Goal: Task Accomplishment & Management: Complete application form

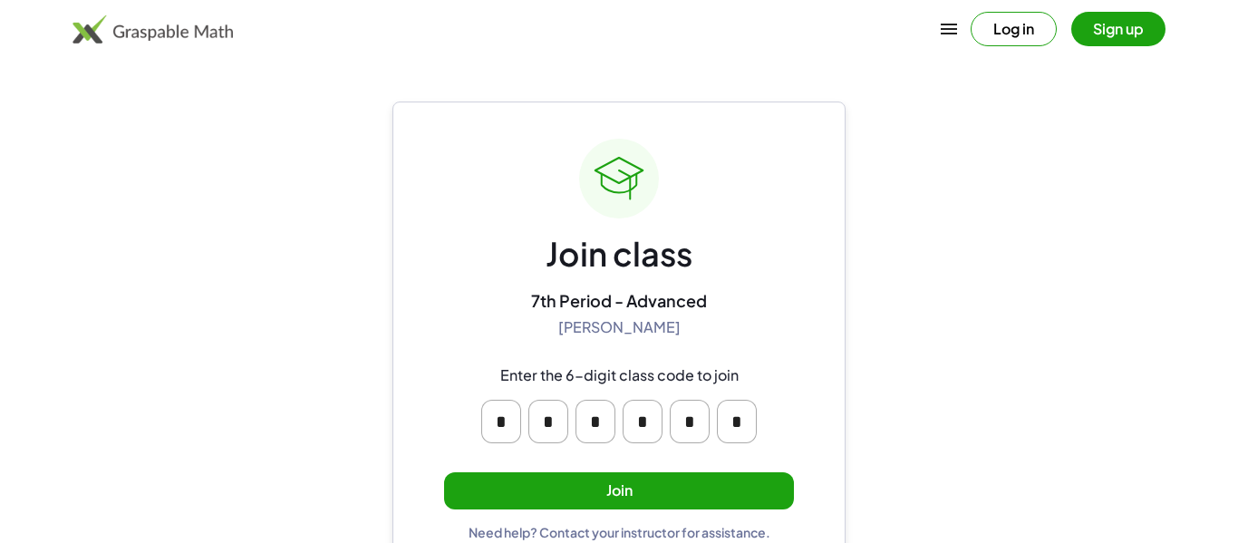
scroll to position [34, 0]
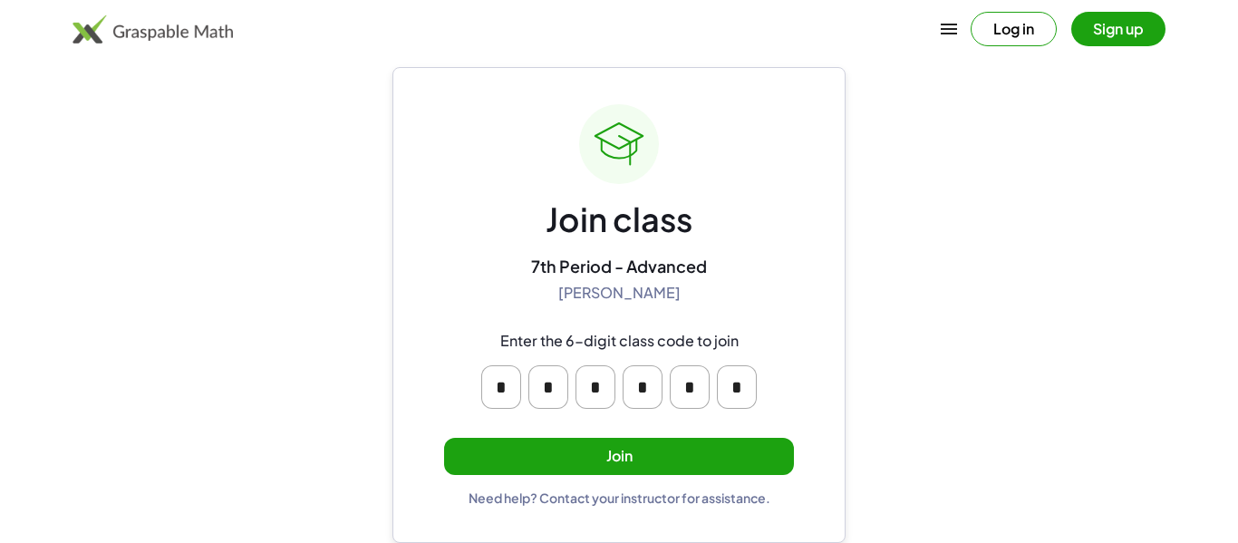
drag, startPoint x: 501, startPoint y: 329, endPoint x: 739, endPoint y: 324, distance: 237.5
click at [739, 324] on div "Enter the 6-digit class code to join * * * * * *" at bounding box center [619, 370] width 348 height 106
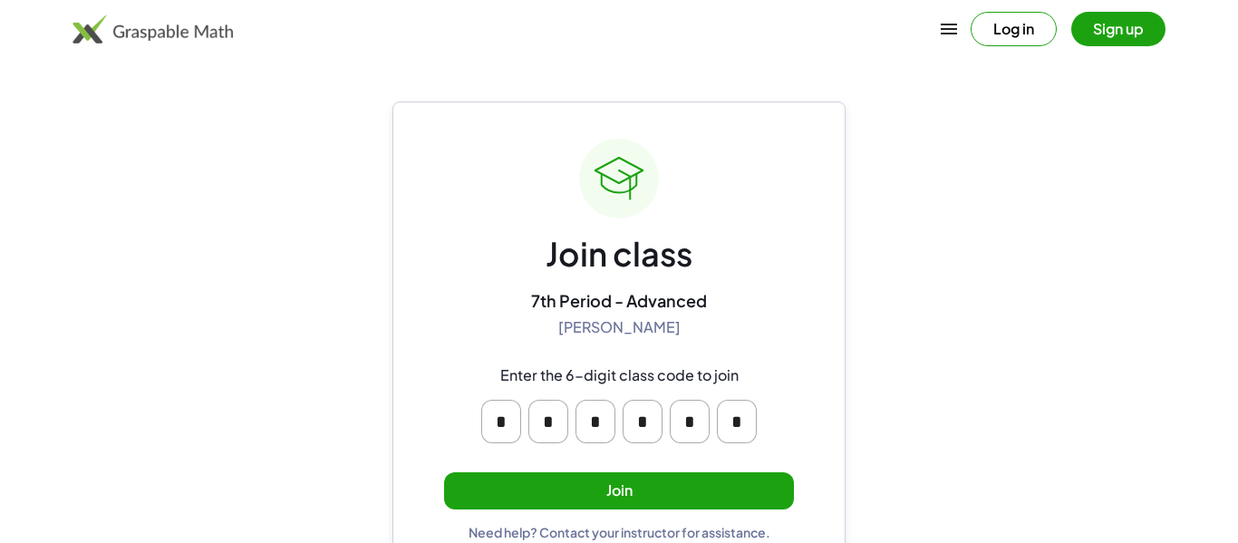
scroll to position [34, 0]
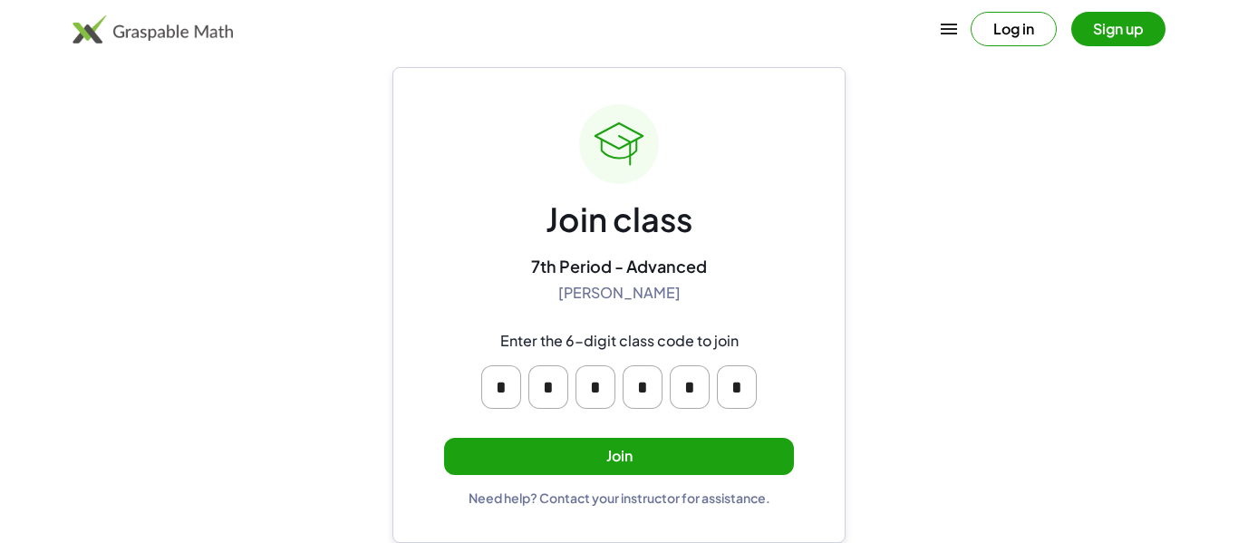
click at [507, 400] on input "*" at bounding box center [501, 386] width 40 height 43
click at [567, 389] on input "*" at bounding box center [548, 386] width 40 height 43
click at [530, 351] on div "* * * * * *" at bounding box center [619, 387] width 348 height 72
click at [525, 459] on button "Join" at bounding box center [619, 456] width 350 height 37
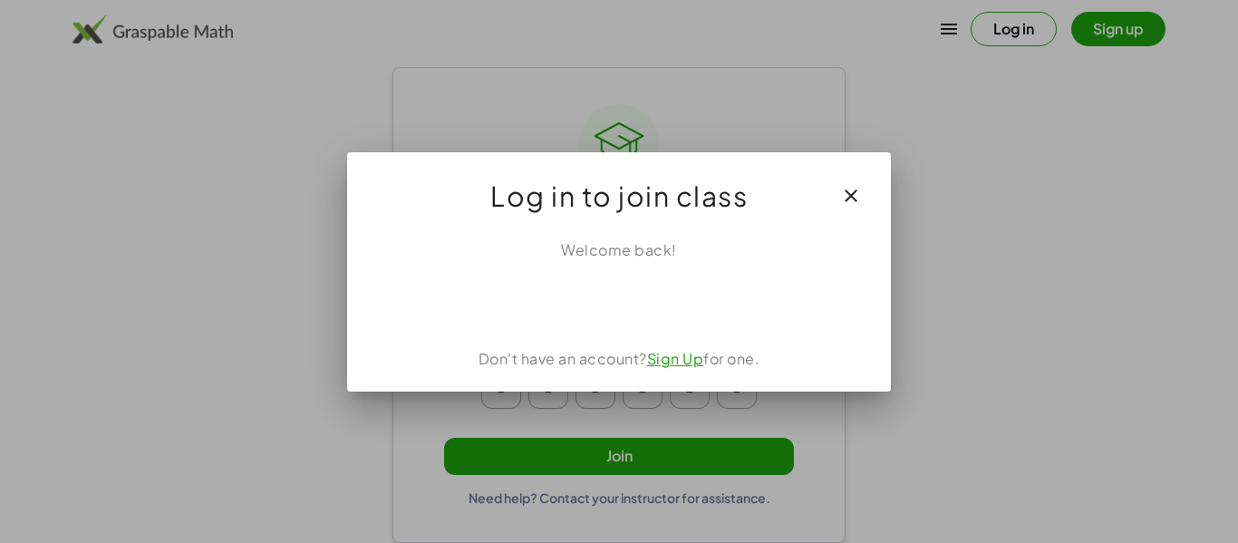
scroll to position [0, 0]
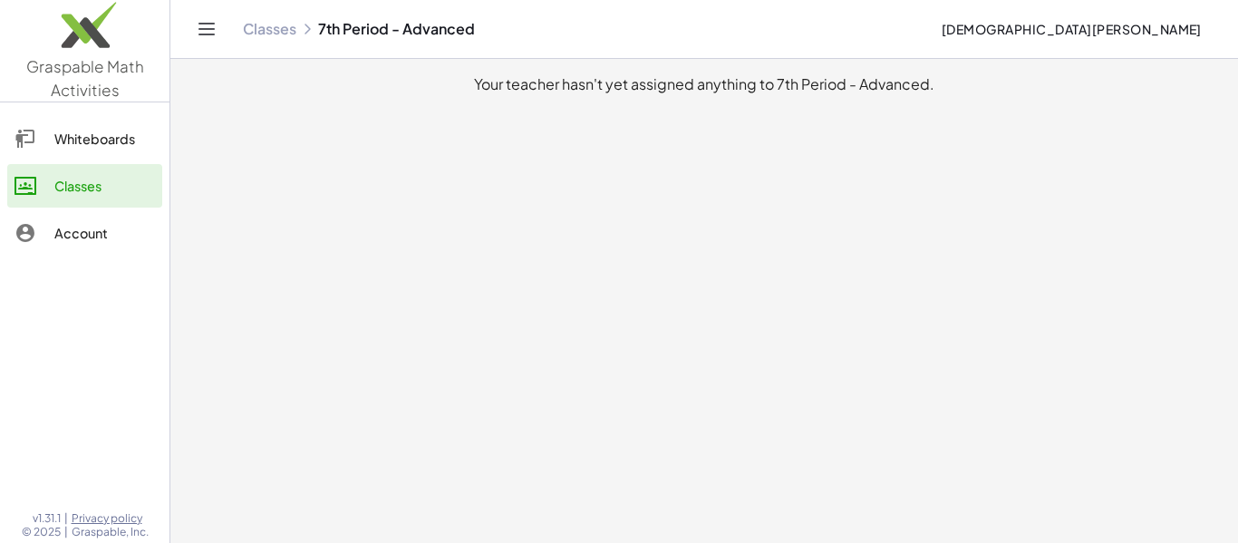
click at [128, 137] on div "Whiteboards" at bounding box center [104, 139] width 101 height 22
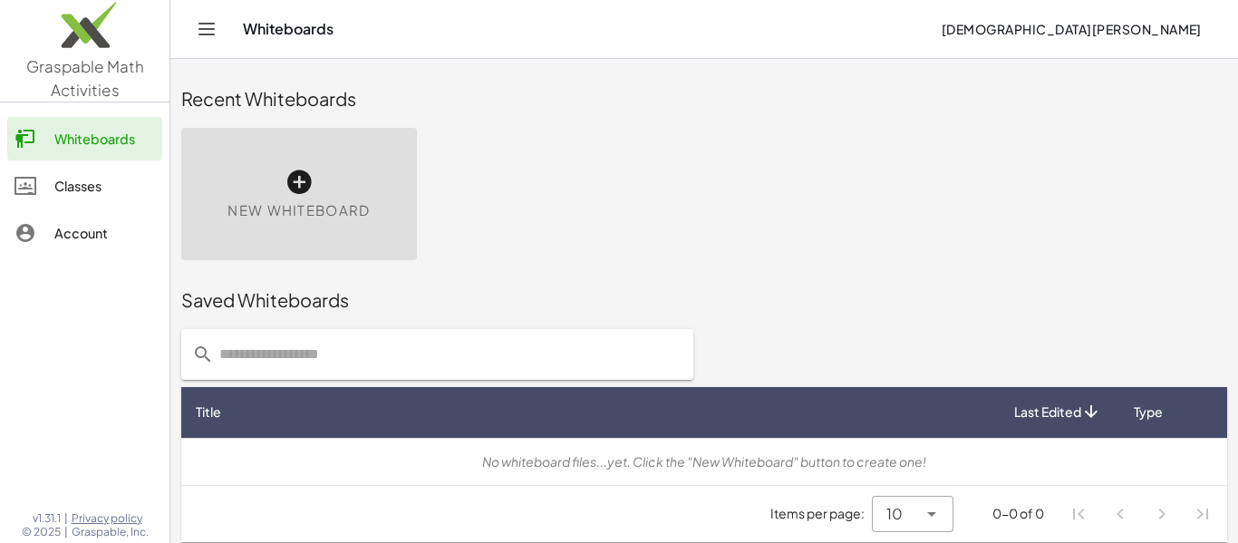
scroll to position [10, 0]
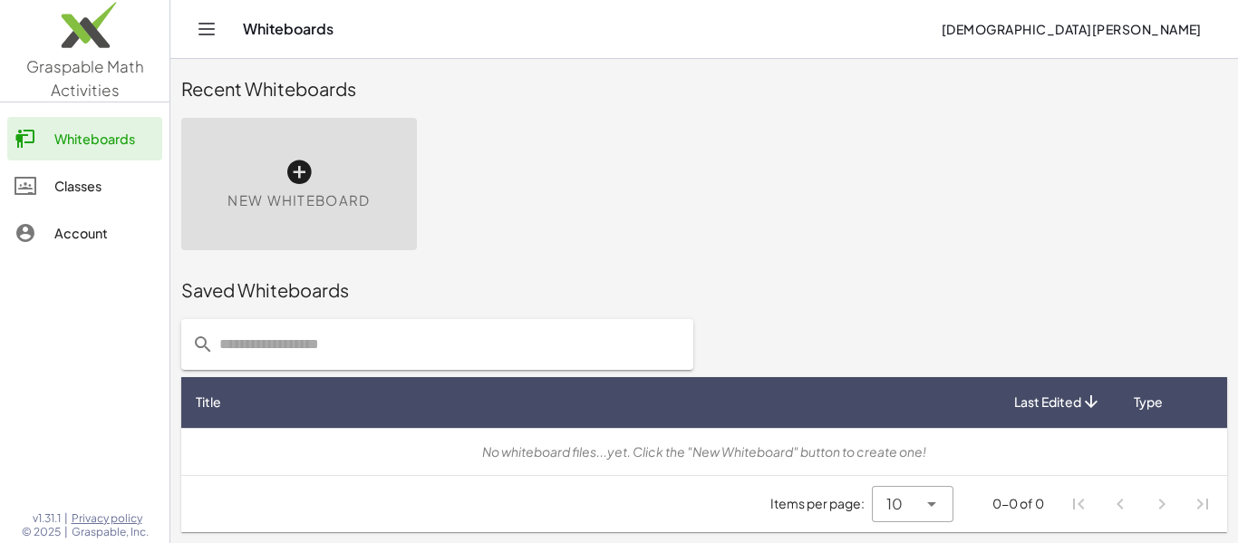
click at [31, 180] on icon at bounding box center [25, 186] width 22 height 22
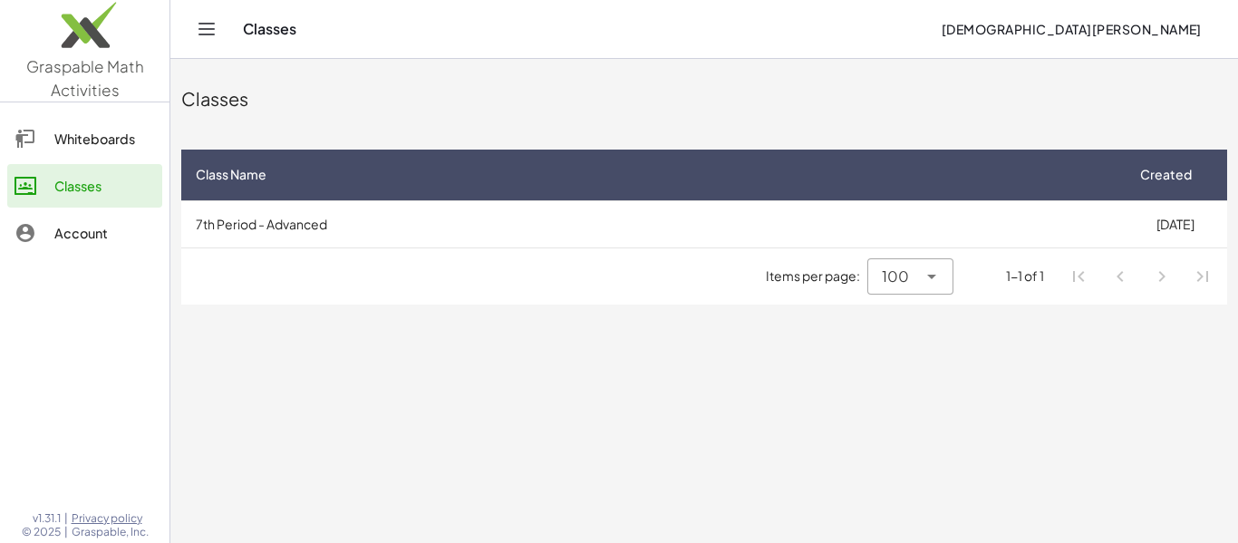
click at [123, 196] on div "Classes" at bounding box center [104, 186] width 101 height 22
click at [257, 166] on span "Class Name" at bounding box center [231, 174] width 71 height 19
click at [283, 175] on icon at bounding box center [275, 174] width 19 height 19
